Goal: Transaction & Acquisition: Purchase product/service

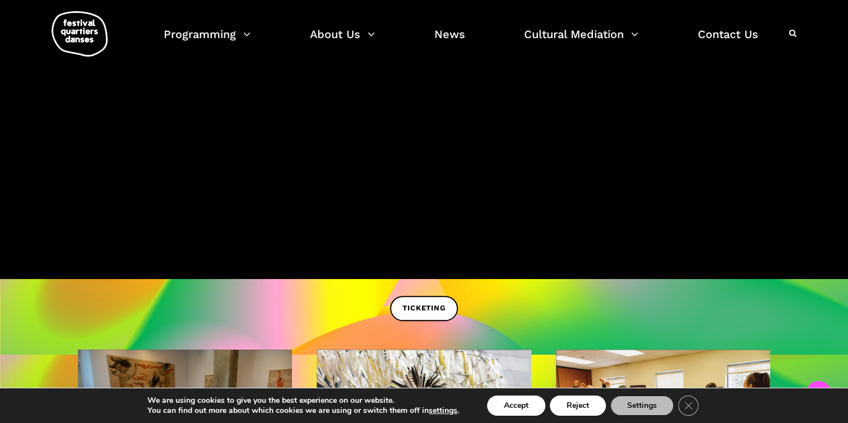
scroll to position [280, 0]
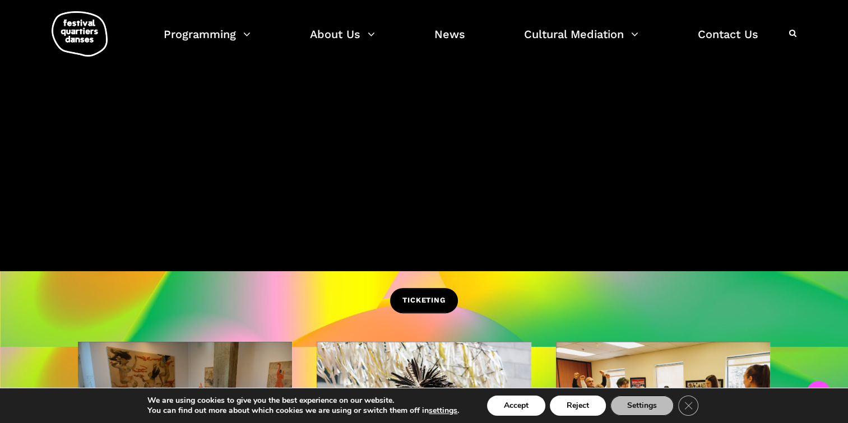
click at [430, 294] on link "TICKETING" at bounding box center [423, 300] width 67 height 25
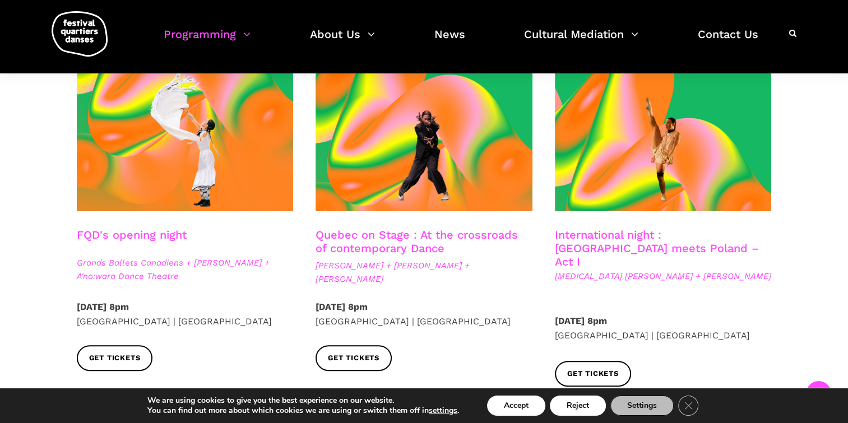
scroll to position [280, 0]
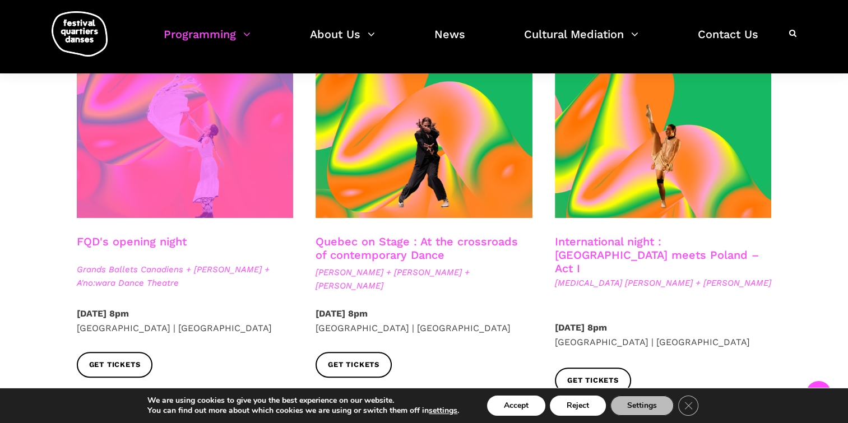
click at [257, 189] on span at bounding box center [185, 145] width 217 height 145
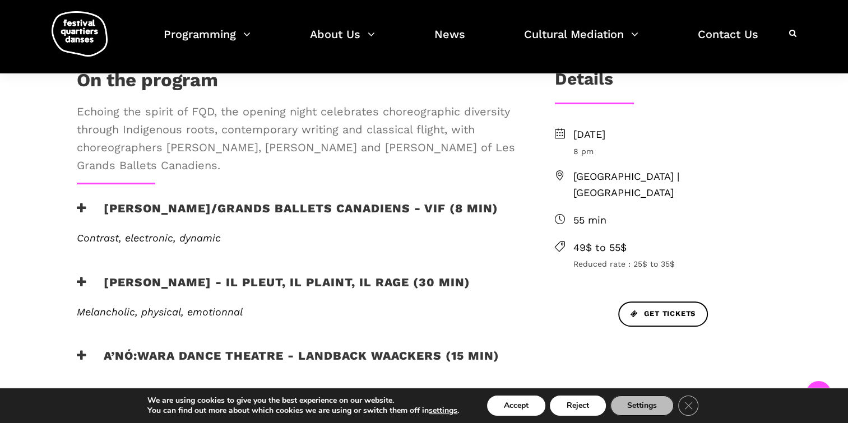
scroll to position [336, 0]
click at [75, 203] on div "Etienne Delorme/Grands Ballets Canadiens - Vif (8 min)" at bounding box center [298, 216] width 464 height 31
click at [81, 203] on icon at bounding box center [82, 208] width 10 height 12
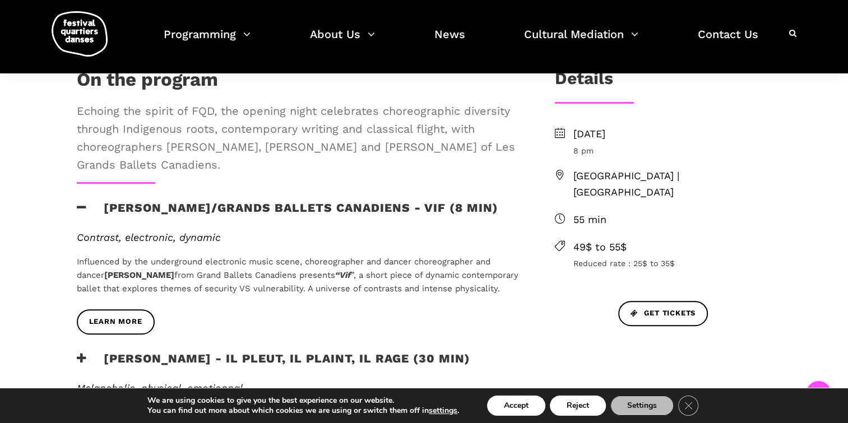
click at [81, 204] on icon at bounding box center [82, 208] width 10 height 12
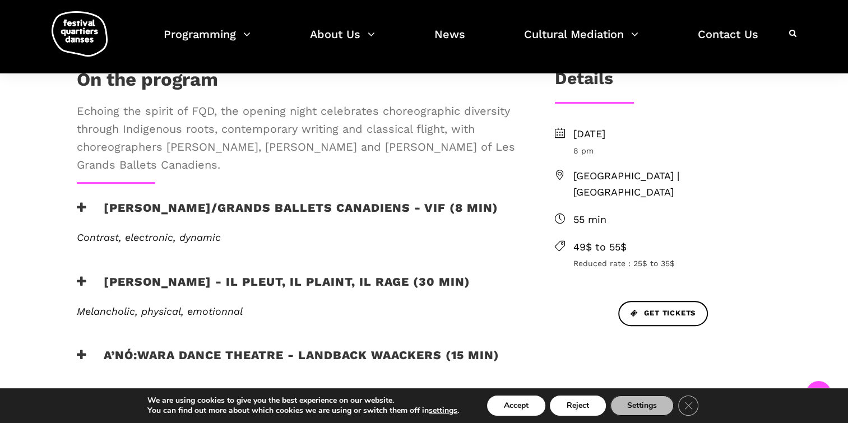
click at [81, 204] on icon at bounding box center [82, 208] width 10 height 12
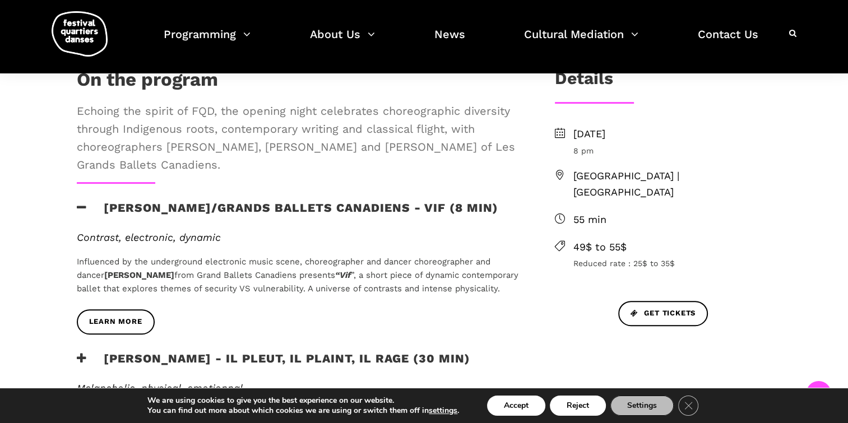
click at [81, 204] on icon at bounding box center [82, 208] width 10 height 12
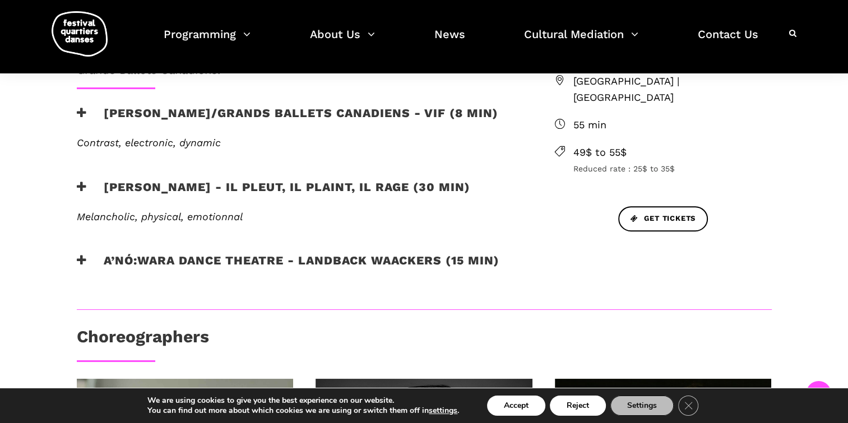
scroll to position [448, 0]
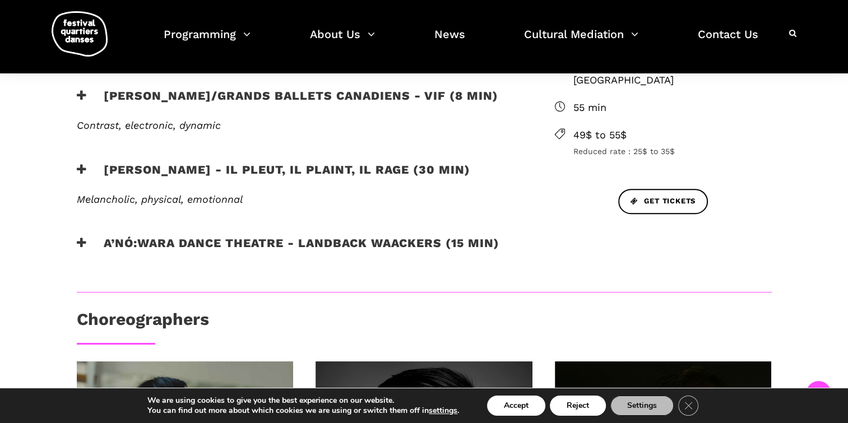
click at [82, 173] on icon at bounding box center [82, 170] width 10 height 12
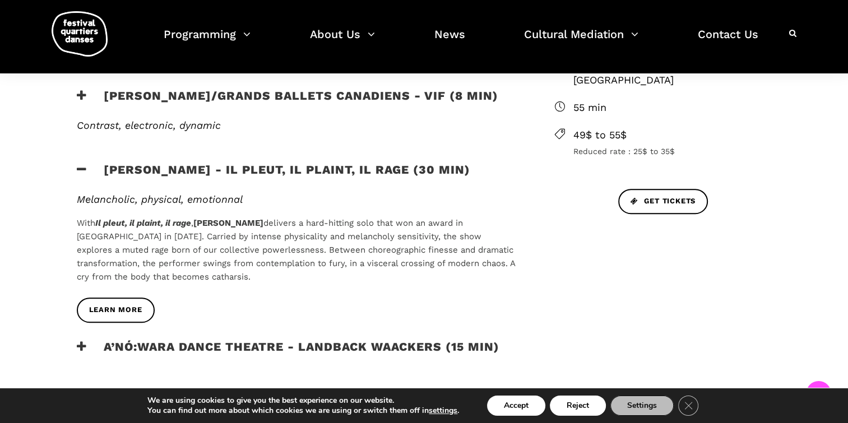
click at [82, 173] on icon at bounding box center [82, 170] width 10 height 12
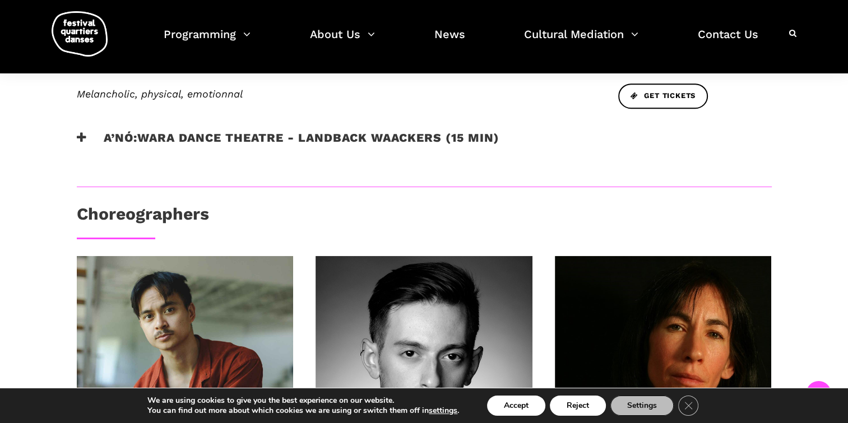
scroll to position [560, 0]
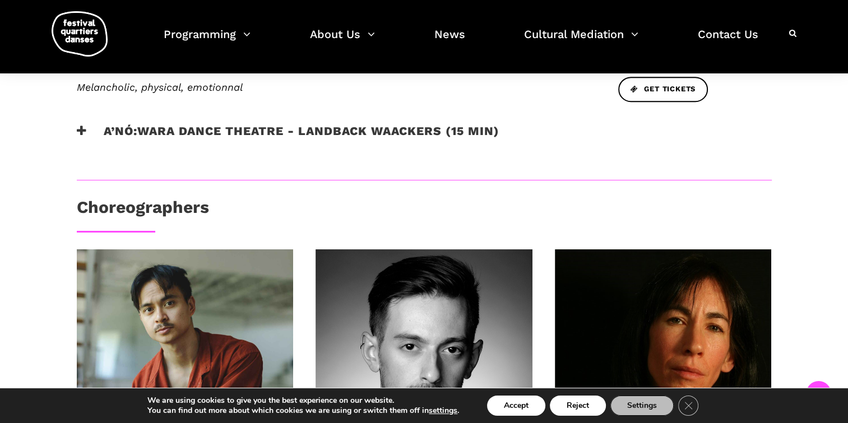
click at [83, 131] on icon at bounding box center [82, 131] width 10 height 12
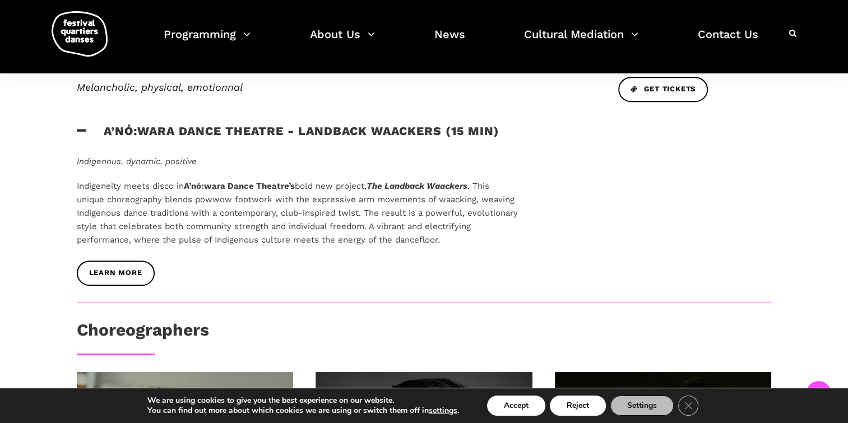
click at [83, 131] on icon at bounding box center [82, 131] width 10 height 12
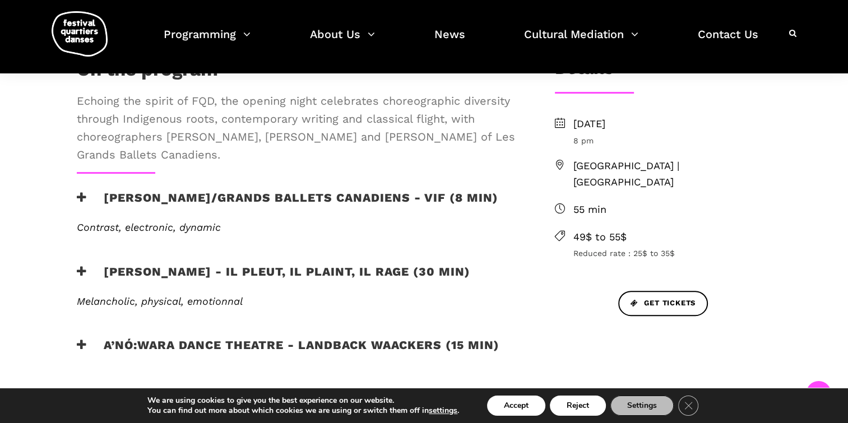
scroll to position [331, 0]
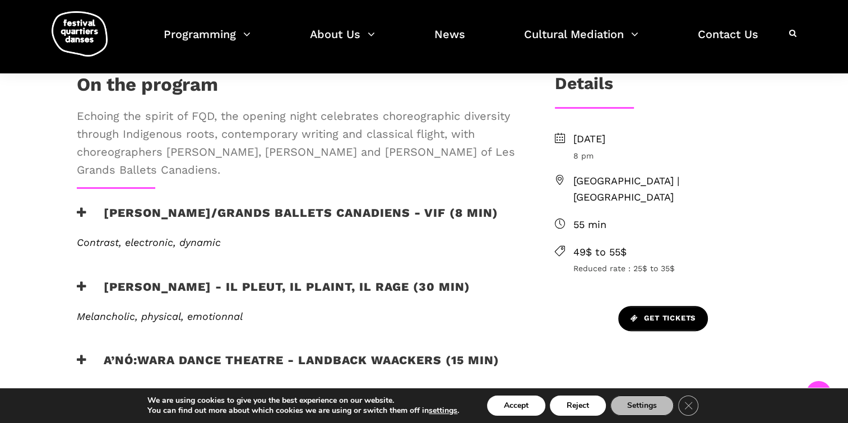
click at [659, 307] on link "Get Tickets" at bounding box center [663, 318] width 90 height 25
